Goal: Use online tool/utility: Utilize a website feature to perform a specific function

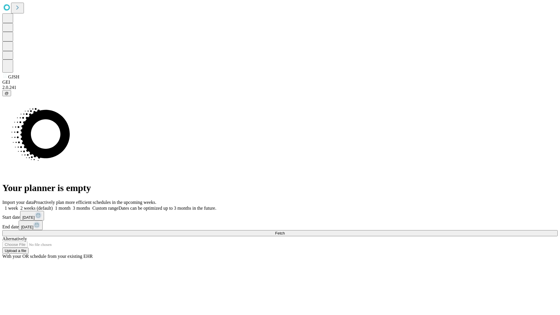
click at [285, 231] on span "Fetch" at bounding box center [280, 233] width 10 height 4
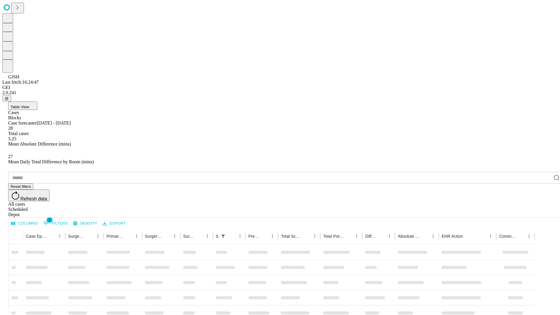
click at [29, 105] on span "Table View" at bounding box center [19, 107] width 19 height 4
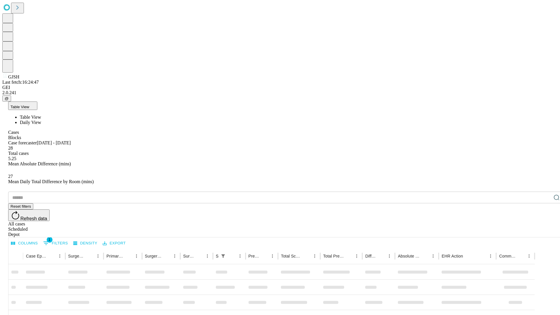
click at [41, 120] on span "Daily View" at bounding box center [30, 122] width 21 height 5
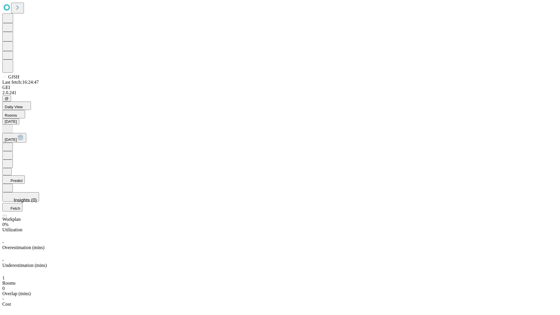
click at [25, 175] on button "Predict" at bounding box center [13, 179] width 22 height 8
